Goal: Task Accomplishment & Management: Manage account settings

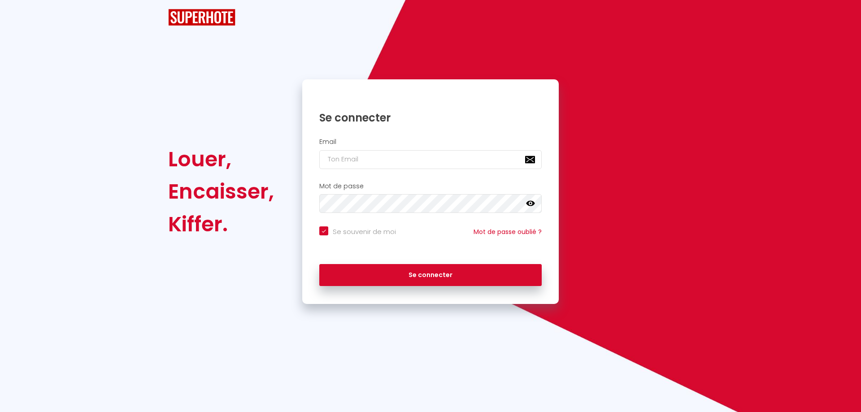
checkbox input "true"
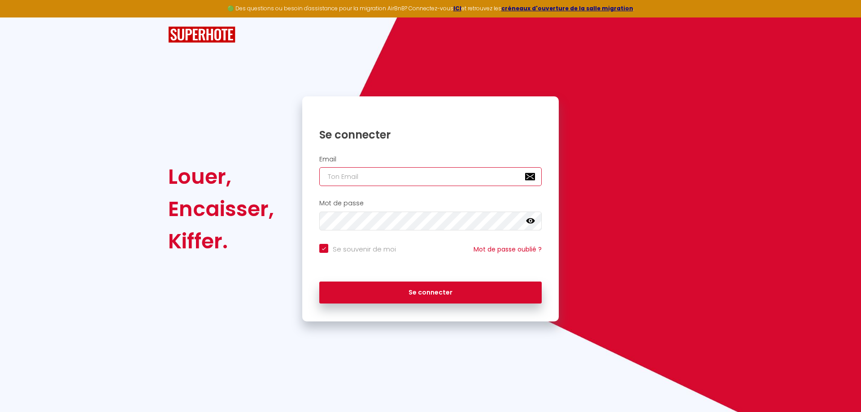
click at [344, 175] on input "email" at bounding box center [430, 176] width 222 height 19
type input "c"
checkbox input "true"
type input "cr"
checkbox input "true"
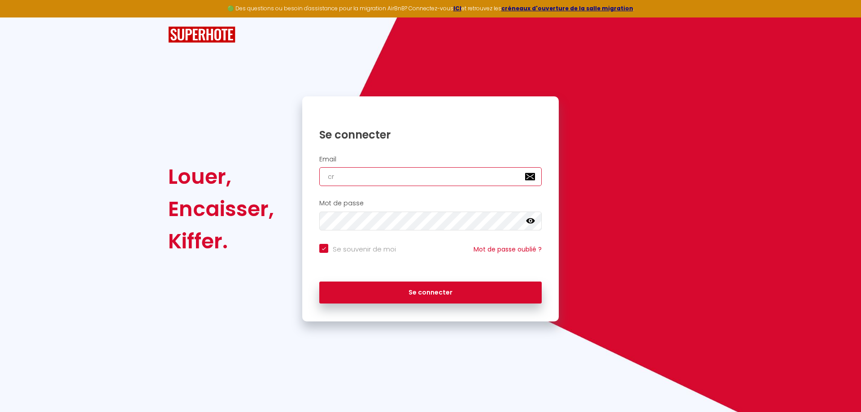
type input "cre"
checkbox input "true"
type input "crer"
checkbox input "true"
type input "cre"
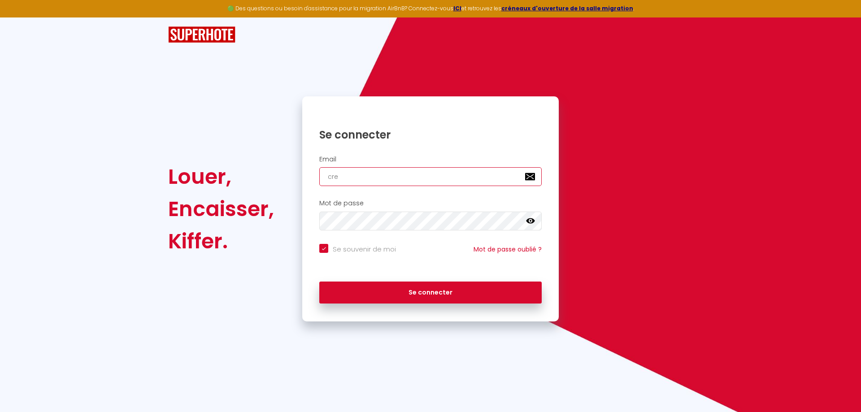
checkbox input "true"
type input "crea"
checkbox input "true"
type input "creat"
checkbox input "true"
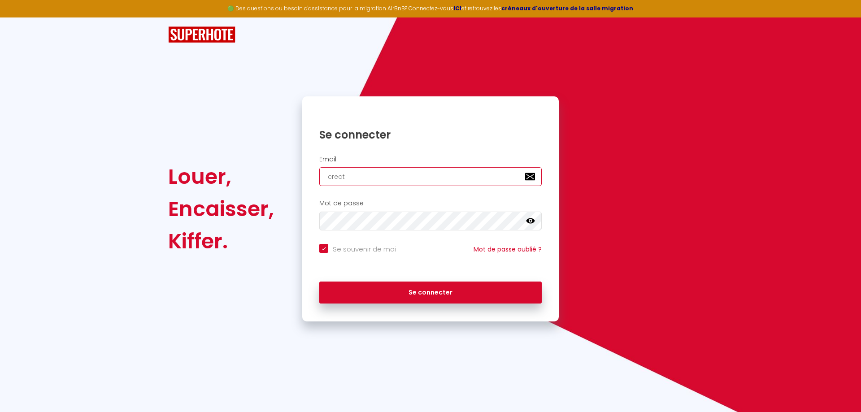
type input "creati"
checkbox input "true"
type input "creativ"
checkbox input "true"
type input "creativi"
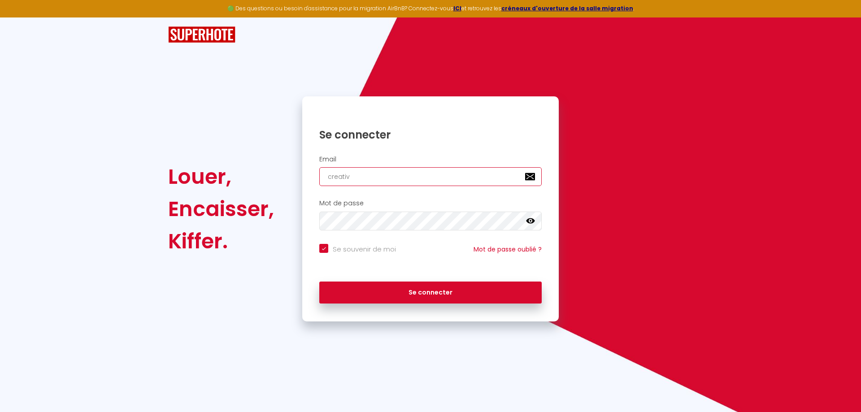
checkbox input "true"
type input "creativiz"
checkbox input "true"
type input "creativizp"
checkbox input "true"
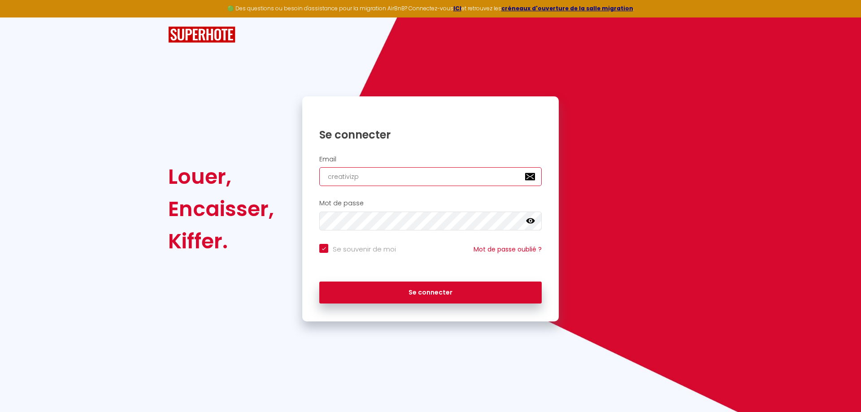
type input "creativizpr"
checkbox input "true"
type input "creativizpro"
checkbox input "true"
type input "creativizprod"
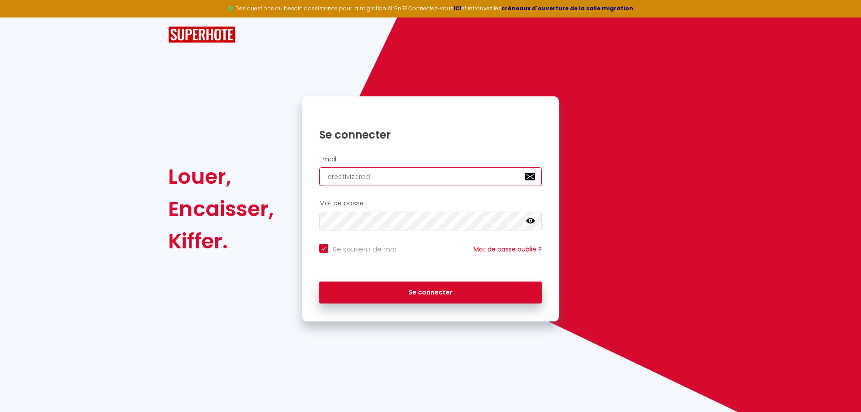
checkbox input "true"
type input "creativizprod@"
checkbox input "true"
type input "creativizprod@g"
checkbox input "true"
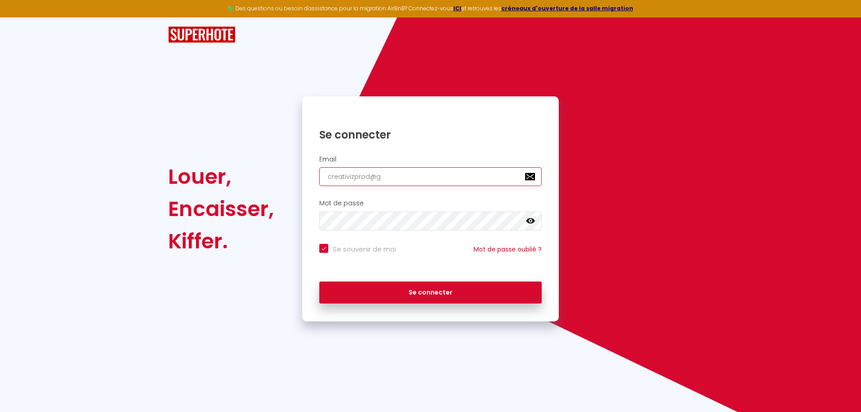
type input "creativizprod@gm"
checkbox input "true"
type input "creativizprod@gma"
checkbox input "true"
type input "creativizprod@gmai"
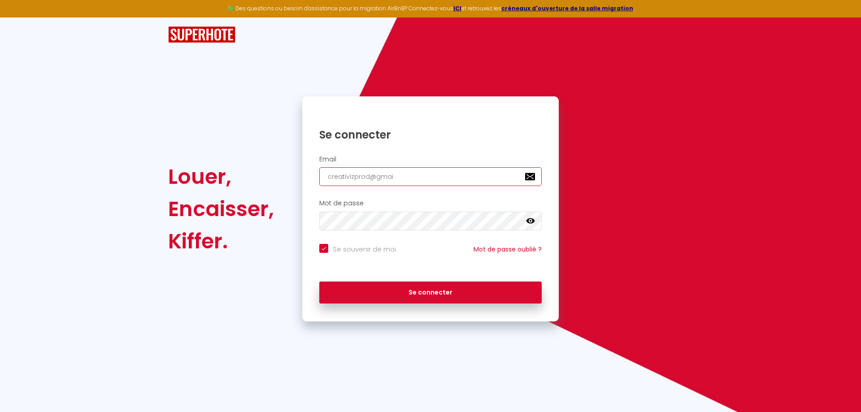
checkbox input "true"
type input "[EMAIL_ADDRESS]"
checkbox input "true"
type input "[EMAIL_ADDRESS]."
checkbox input "true"
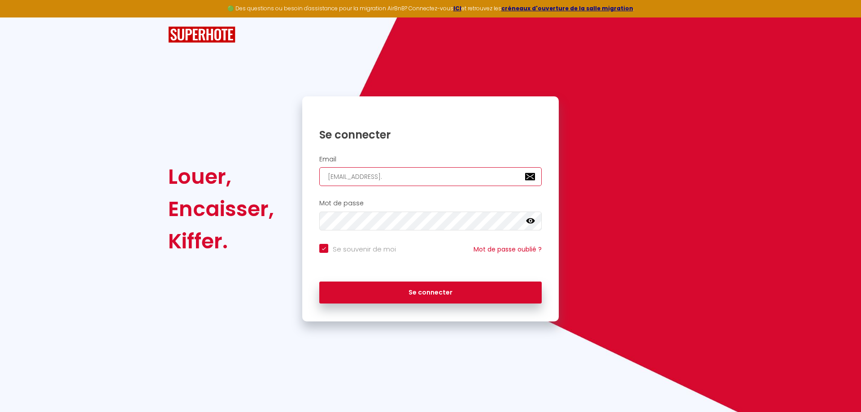
type input "creativizprod@gmail.c"
checkbox input "true"
type input "[EMAIL_ADDRESS][DOMAIN_NAME]"
checkbox input "true"
type input "[EMAIL_ADDRESS][DOMAIN_NAME]"
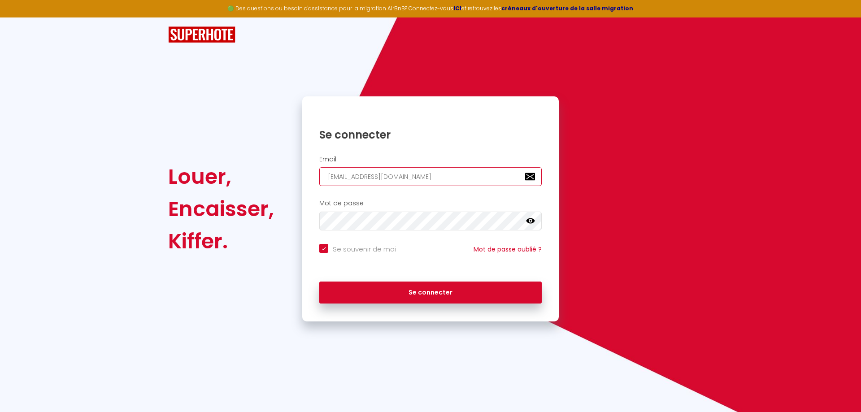
checkbox input "true"
type input "[EMAIL_ADDRESS][DOMAIN_NAME]"
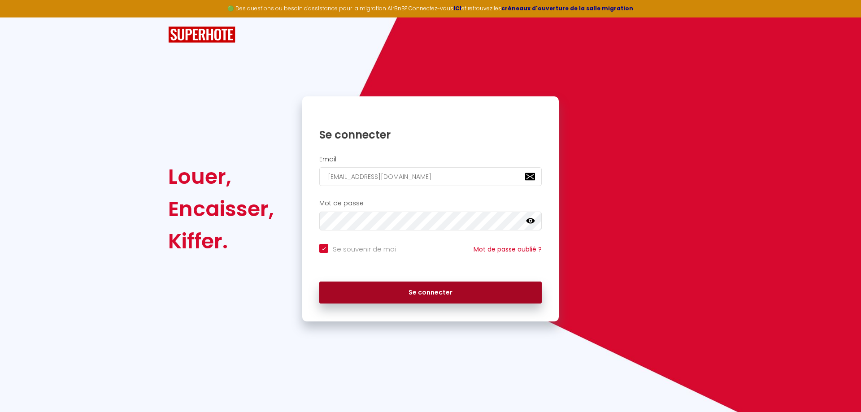
click at [369, 297] on button "Se connecter" at bounding box center [430, 293] width 222 height 22
checkbox input "true"
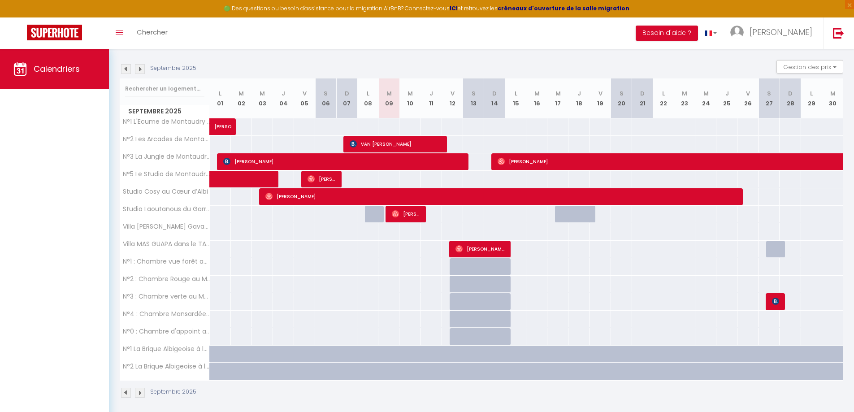
scroll to position [90, 0]
